Goal: Task Accomplishment & Management: Manage account settings

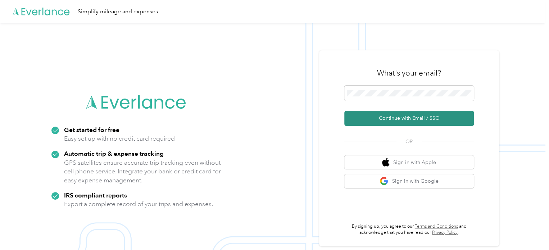
click at [391, 118] on button "Continue with Email / SSO" at bounding box center [408, 118] width 129 height 15
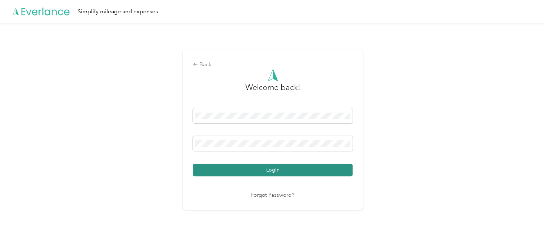
click at [272, 169] on button "Login" at bounding box center [273, 170] width 160 height 13
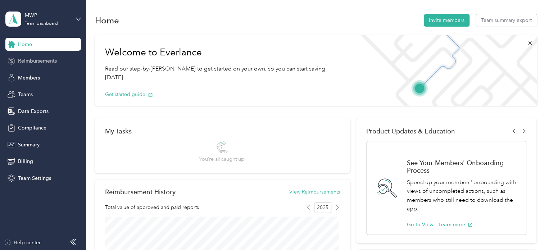
click at [44, 60] on span "Reimbursements" at bounding box center [37, 61] width 39 height 8
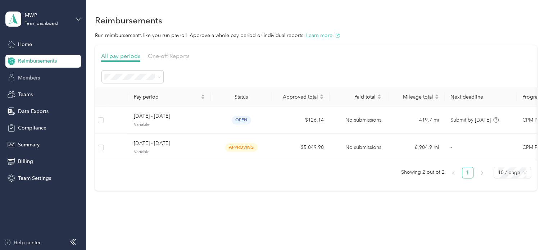
click at [26, 77] on span "Members" at bounding box center [29, 78] width 22 height 8
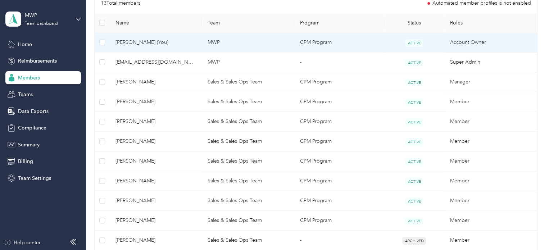
scroll to position [180, 0]
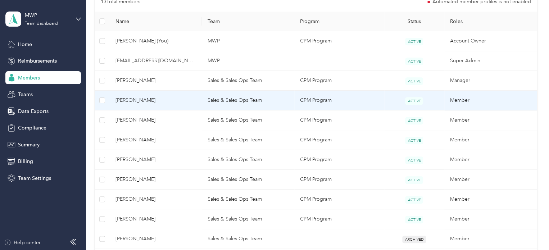
click at [169, 100] on span "[PERSON_NAME]" at bounding box center [155, 100] width 81 height 8
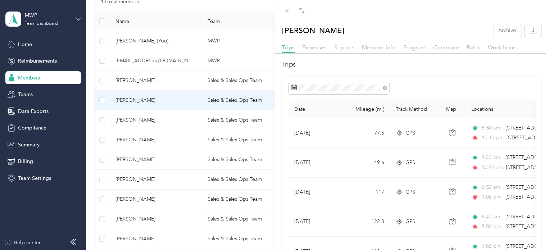
click at [344, 47] on span "Reports" at bounding box center [344, 47] width 20 height 7
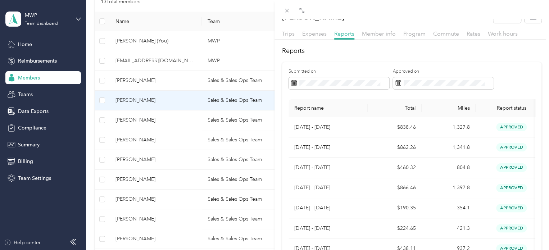
scroll to position [8, 0]
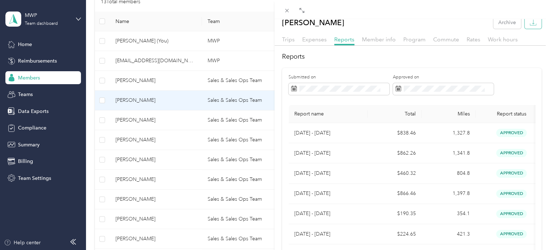
click at [530, 24] on icon "button" at bounding box center [532, 22] width 7 height 7
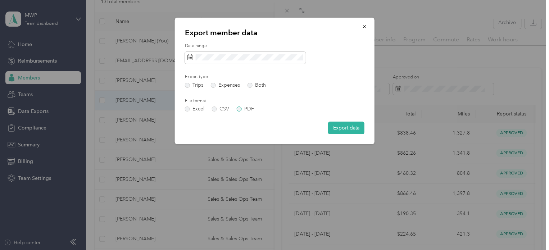
click at [244, 109] on label "PDF" at bounding box center [245, 108] width 17 height 5
click at [222, 63] on span at bounding box center [245, 58] width 121 height 12
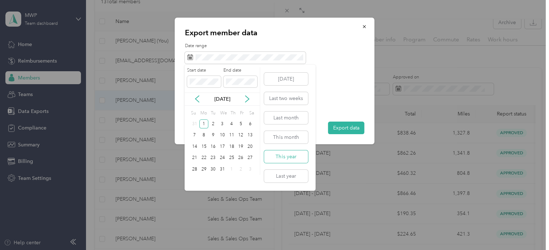
click at [291, 158] on button "This year" at bounding box center [286, 156] width 44 height 13
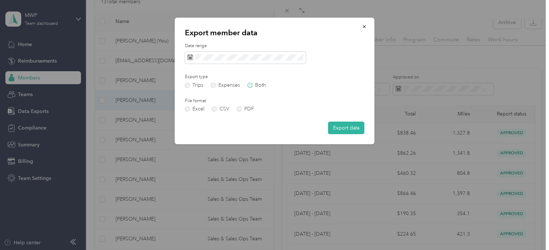
click at [253, 85] on label "Both" at bounding box center [256, 85] width 18 height 5
click at [365, 27] on icon "button" at bounding box center [364, 26] width 5 height 5
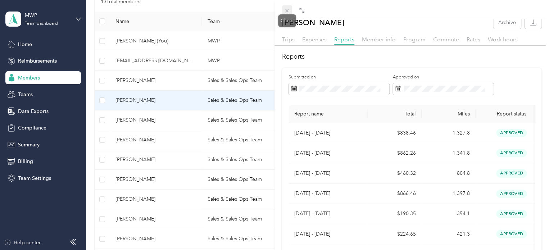
click at [285, 10] on icon at bounding box center [287, 11] width 6 height 6
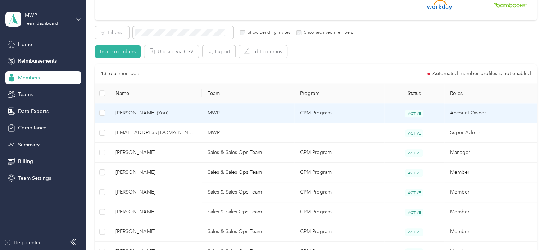
scroll to position [36, 0]
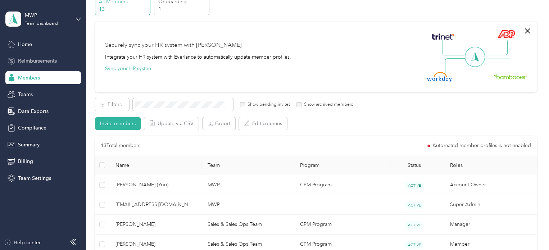
click at [45, 60] on span "Reimbursements" at bounding box center [37, 61] width 39 height 8
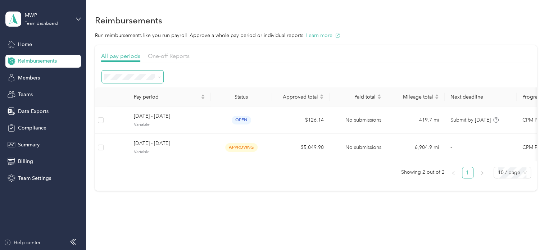
click at [155, 76] on span at bounding box center [158, 77] width 6 height 8
click at [159, 79] on span at bounding box center [159, 77] width 3 height 6
click at [158, 74] on span at bounding box center [159, 77] width 3 height 6
click at [160, 78] on icon at bounding box center [159, 77] width 3 height 3
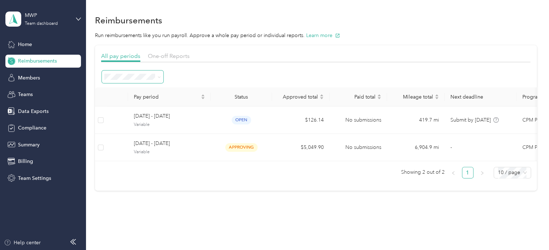
click at [140, 91] on li "All periods" at bounding box center [132, 89] width 61 height 13
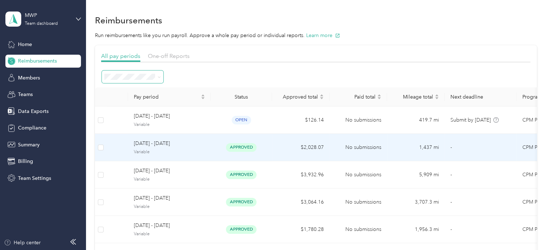
click at [192, 149] on span "Variable" at bounding box center [169, 152] width 71 height 6
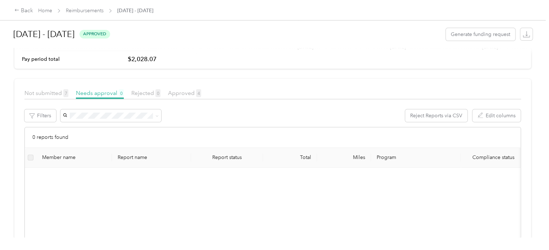
scroll to position [72, 0]
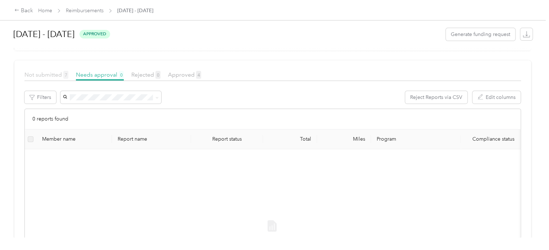
click at [47, 73] on span "Not submitted 7" at bounding box center [46, 74] width 44 height 7
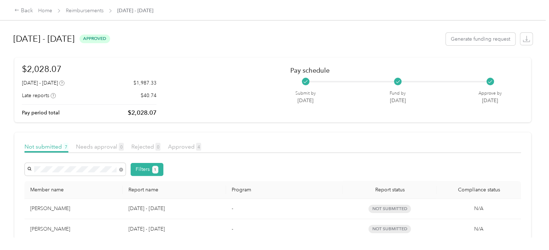
click at [60, 180] on span "[PERSON_NAME]" at bounding box center [50, 182] width 40 height 6
click at [138, 168] on button "Filters 1" at bounding box center [147, 169] width 33 height 13
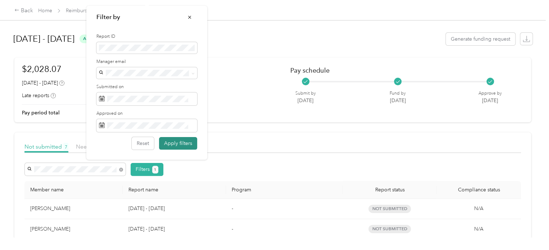
click at [175, 142] on button "Apply filters" at bounding box center [178, 143] width 38 height 13
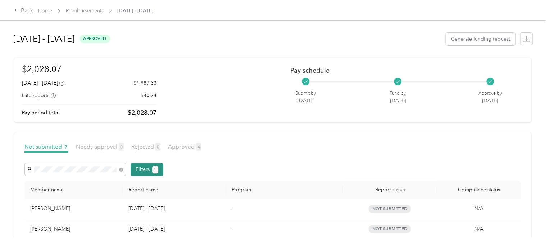
click at [147, 168] on button "Filters 1" at bounding box center [147, 169] width 33 height 13
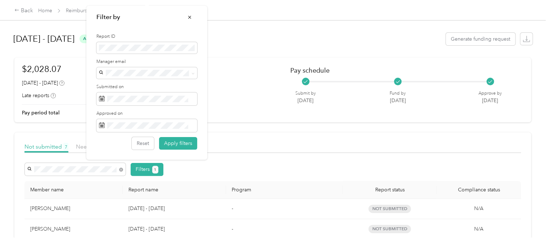
click at [117, 122] on span "[PERSON_NAME]" at bounding box center [121, 123] width 40 height 6
click at [178, 145] on button "Apply filters" at bounding box center [178, 143] width 38 height 13
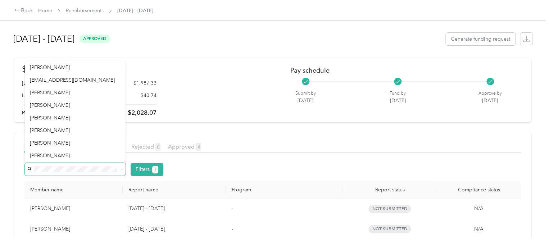
click at [226, 168] on div "Filters 1" at bounding box center [272, 169] width 496 height 13
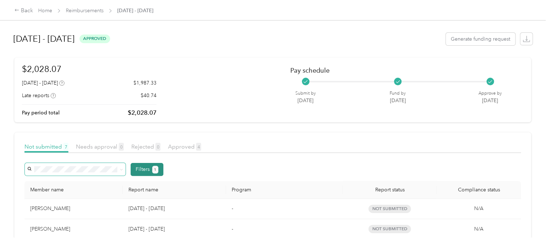
click at [156, 168] on button "1" at bounding box center [155, 170] width 6 height 8
click at [148, 169] on button "Filters 1" at bounding box center [147, 169] width 33 height 13
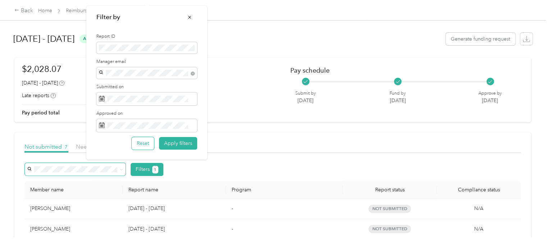
click at [144, 143] on button "Reset" at bounding box center [143, 143] width 22 height 13
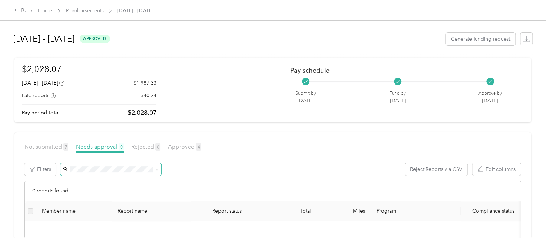
click at [55, 146] on span "Not submitted 7" at bounding box center [46, 146] width 44 height 7
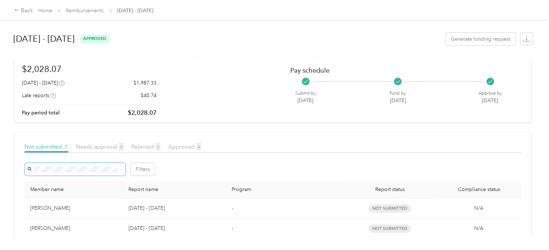
click at [50, 188] on div "Member name" at bounding box center [73, 189] width 87 height 6
click at [227, 118] on article "$2,028.07 [DATE] - [DATE] $1,987.33 Late reports $40.74 Pay period total $2,028…" at bounding box center [272, 90] width 516 height 65
click at [54, 193] on th "Member name" at bounding box center [73, 190] width 98 height 18
click at [23, 12] on div "Back" at bounding box center [23, 10] width 19 height 9
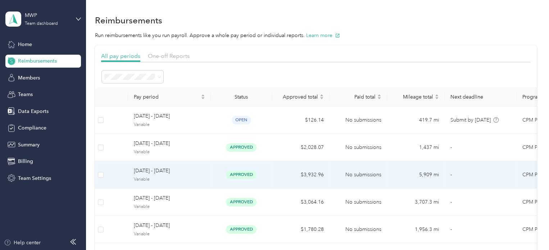
click at [153, 170] on span "[DATE] - [DATE]" at bounding box center [169, 171] width 71 height 8
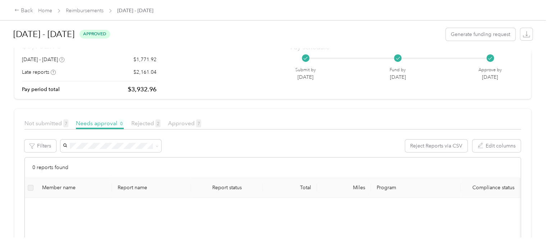
scroll to position [36, 0]
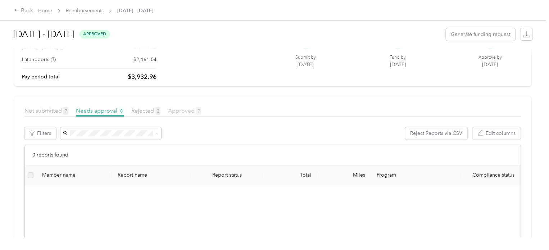
click at [178, 110] on span "Approved 7" at bounding box center [184, 110] width 33 height 7
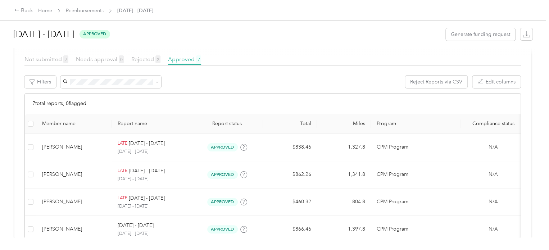
scroll to position [75, 0]
